Goal: Find specific page/section

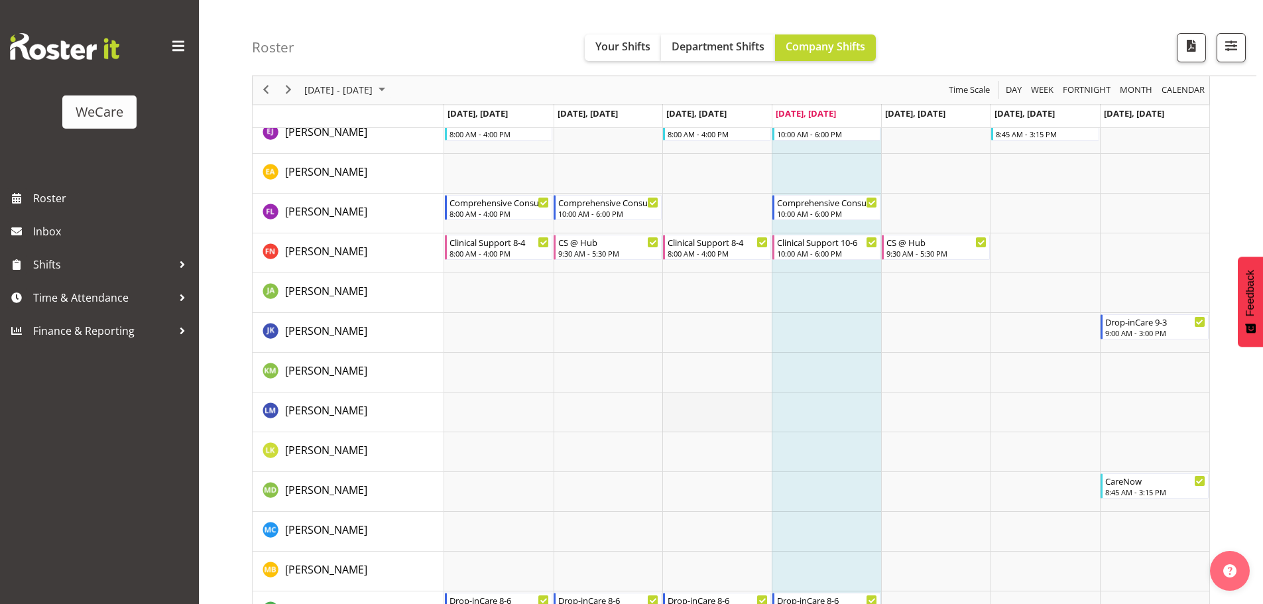
scroll to position [4193, 0]
click at [1242, 68] on div "Roster Your Shifts Department Shifts Company Shifts All Locations Clear Busines…" at bounding box center [754, 38] width 1004 height 76
click at [1236, 56] on button "button" at bounding box center [1230, 47] width 29 height 29
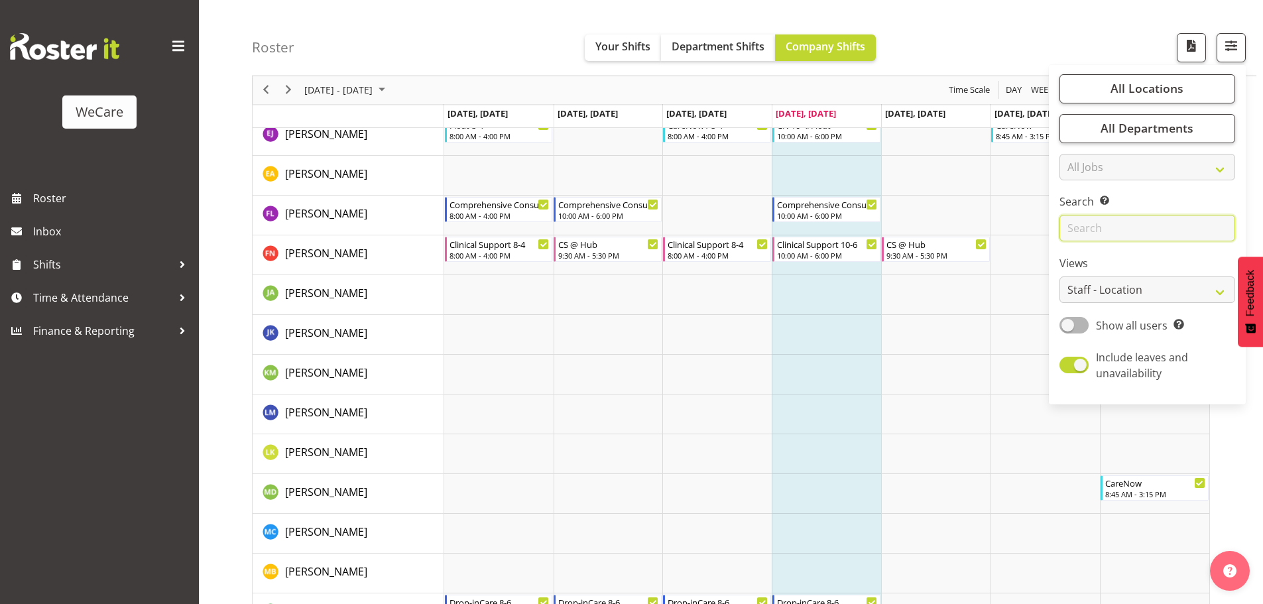
click at [1123, 221] on input "text" at bounding box center [1147, 228] width 176 height 27
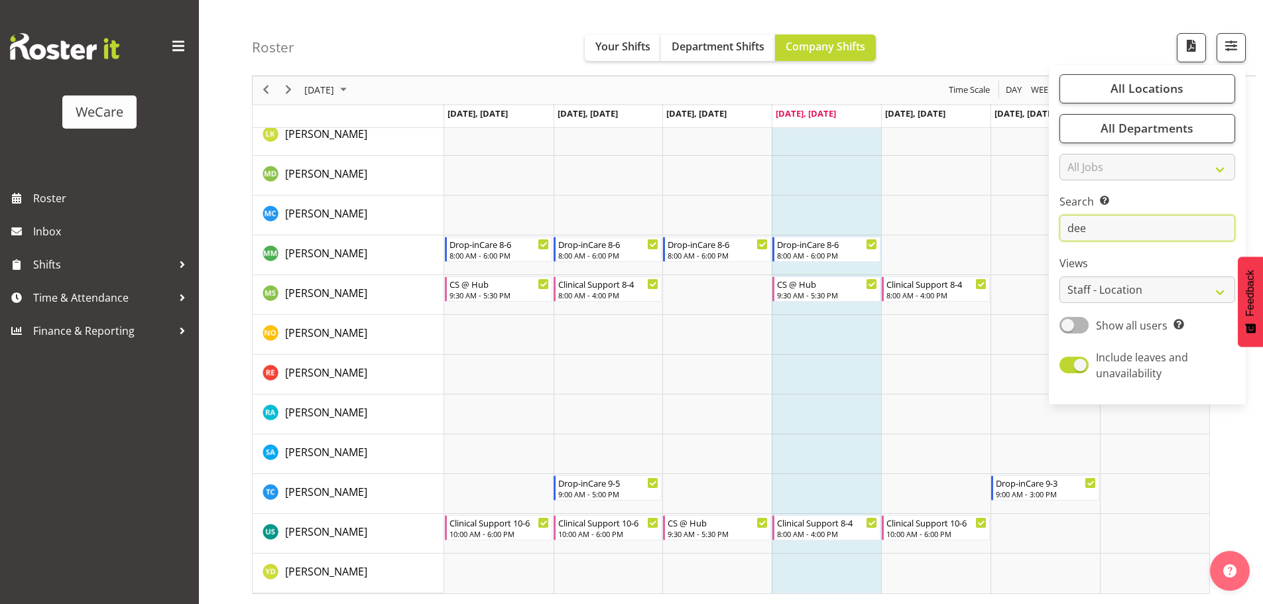
scroll to position [48, 0]
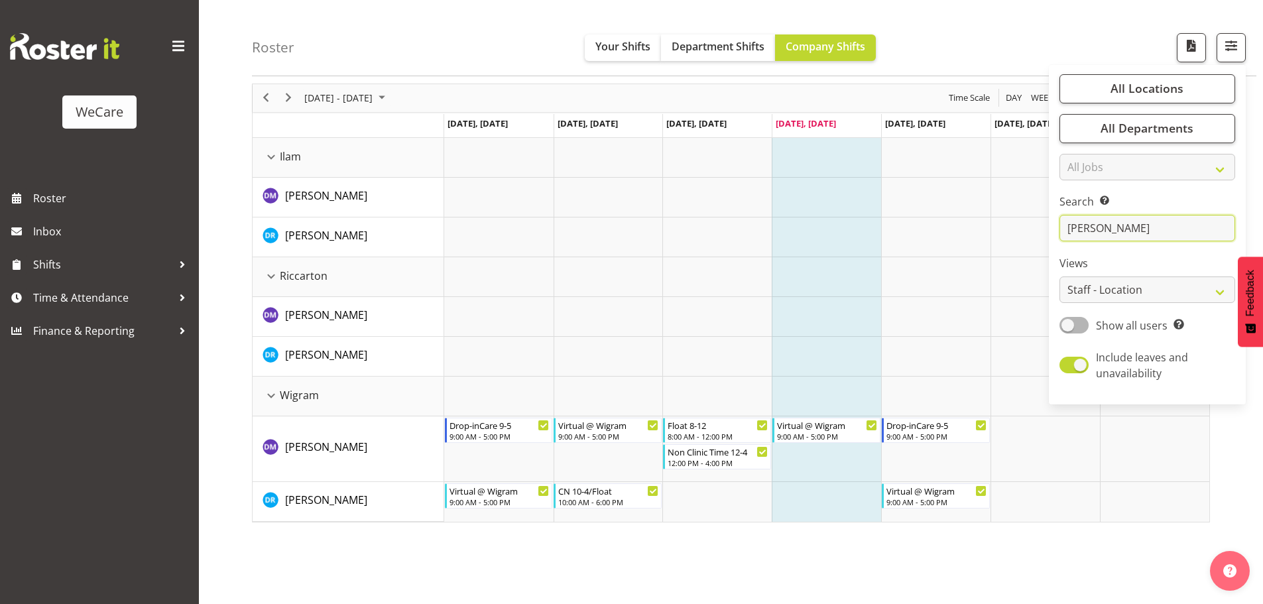
click at [1109, 229] on input "[PERSON_NAME]" at bounding box center [1147, 228] width 176 height 27
type input "d"
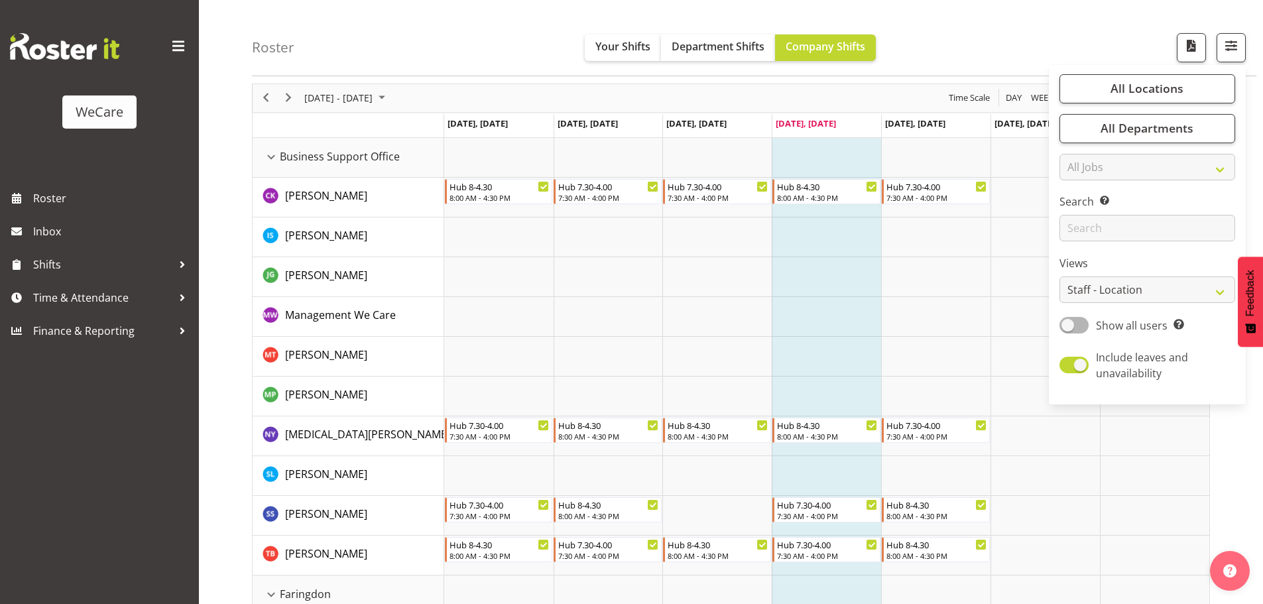
click at [837, 298] on td "Timeline Week of September 11, 2025" at bounding box center [826, 317] width 109 height 40
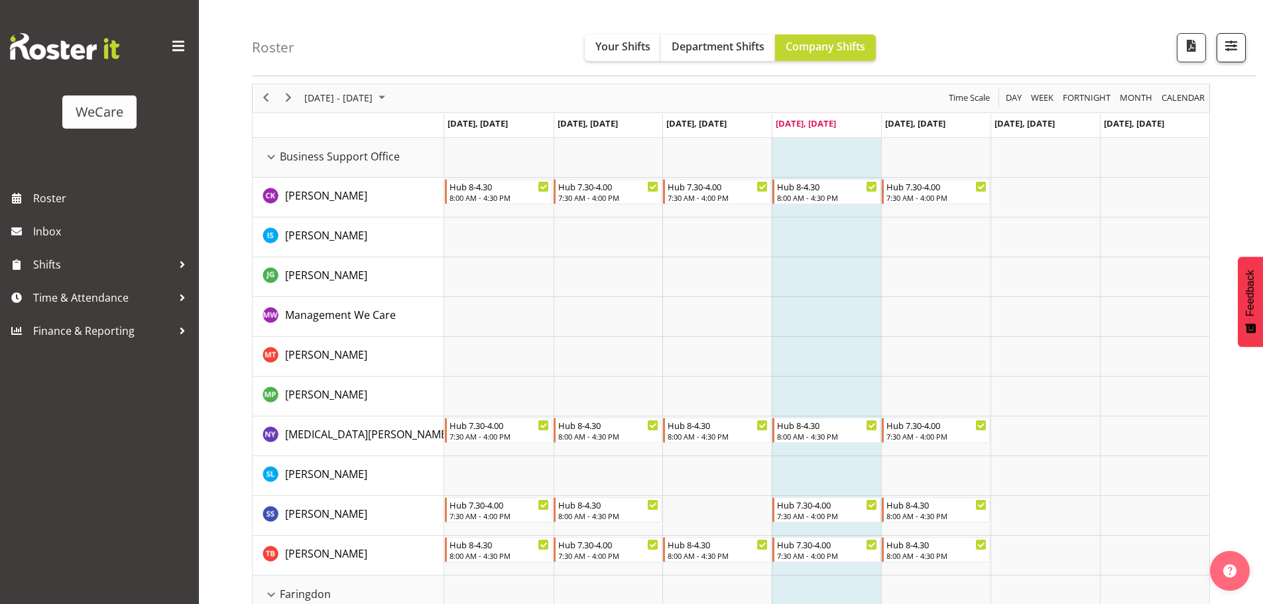
click at [1247, 36] on div "Roster Your Shifts Department Shifts Company Shifts All Locations Clear Busines…" at bounding box center [754, 38] width 1004 height 76
click at [1234, 50] on span "button" at bounding box center [1230, 45] width 17 height 17
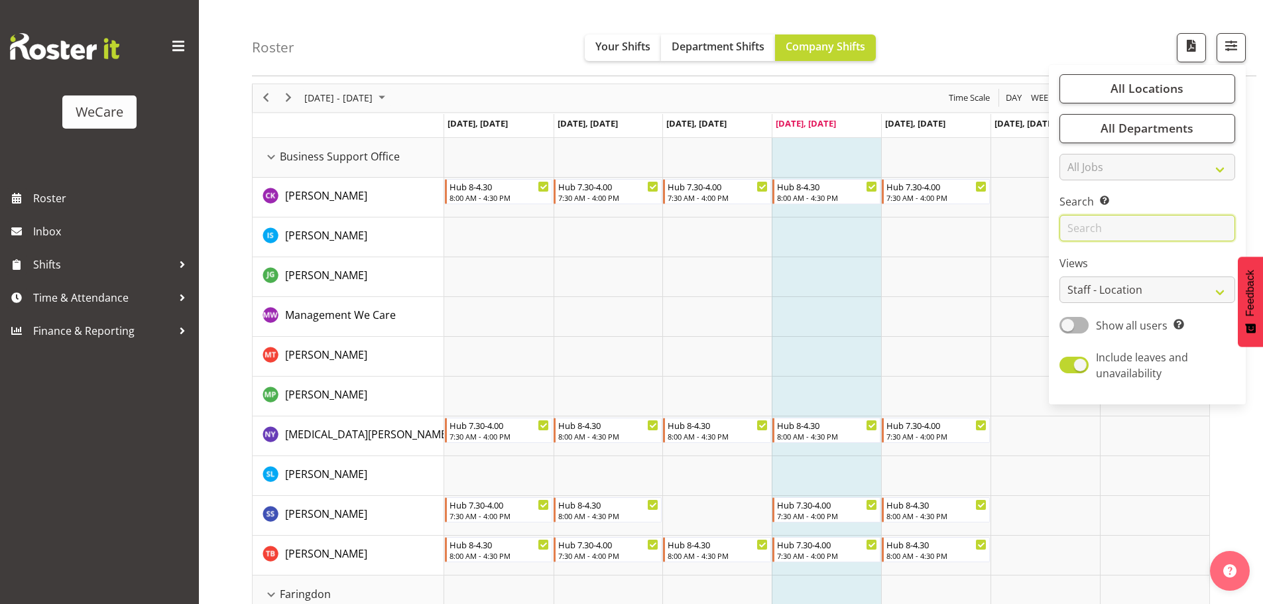
click at [1104, 233] on input "text" at bounding box center [1147, 228] width 176 height 27
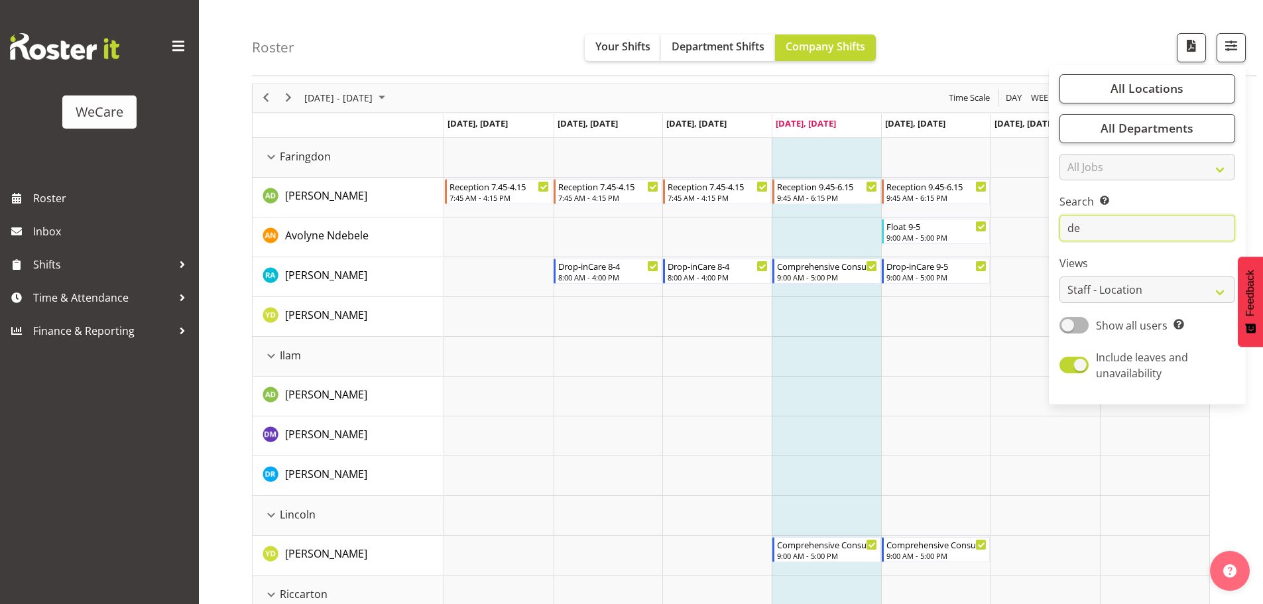
type input "d"
